Goal: Information Seeking & Learning: Learn about a topic

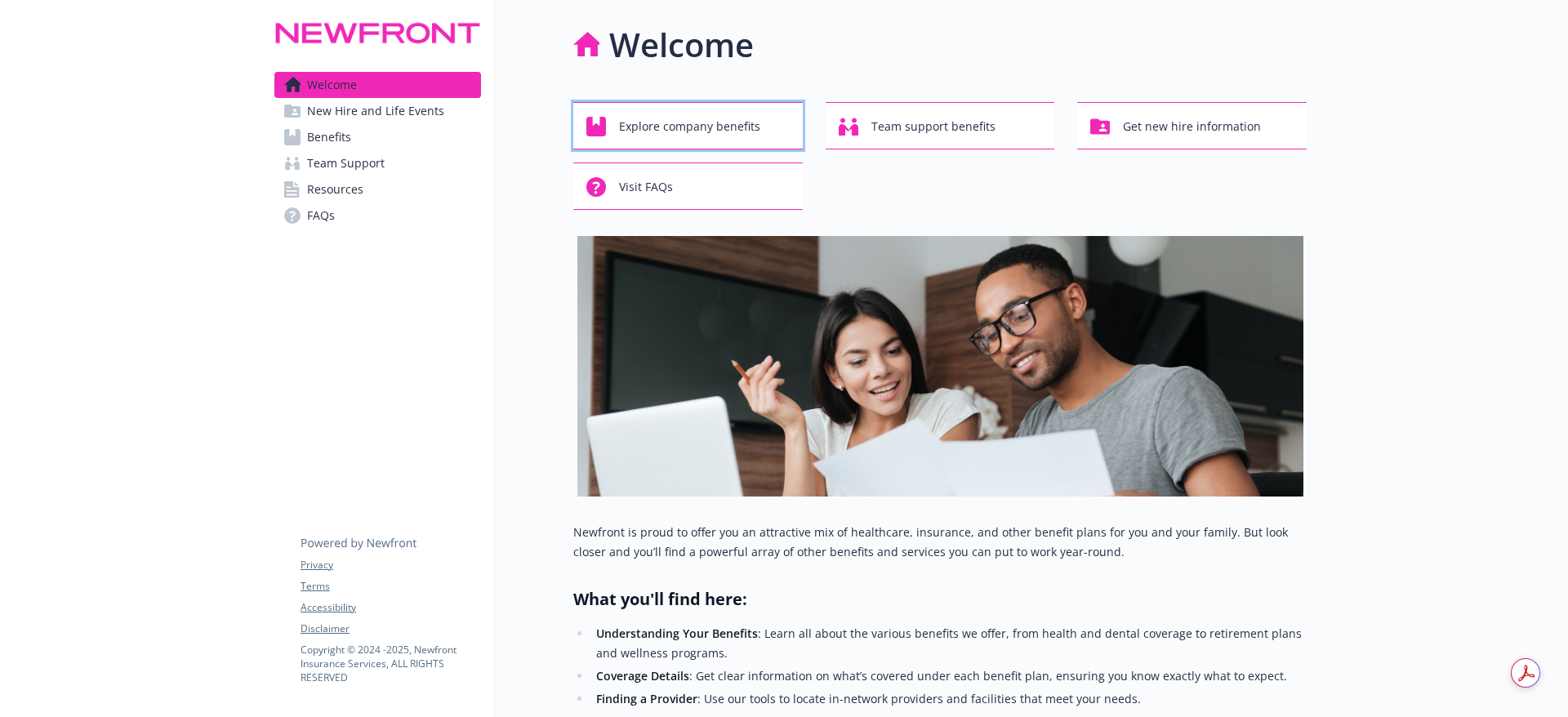
click at [670, 129] on span "Explore company benefits" at bounding box center [689, 126] width 141 height 31
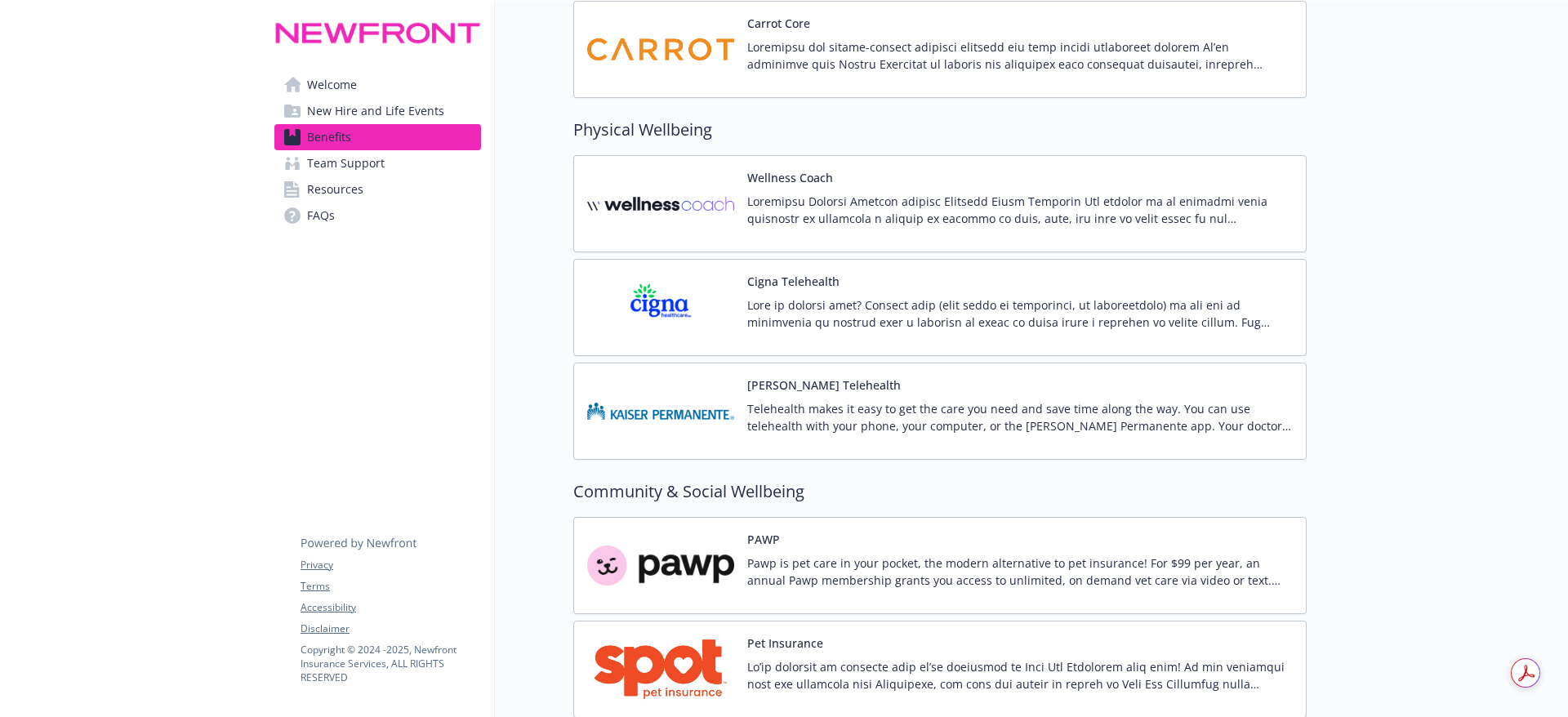
scroll to position [4001, 0]
